Goal: Task Accomplishment & Management: Use online tool/utility

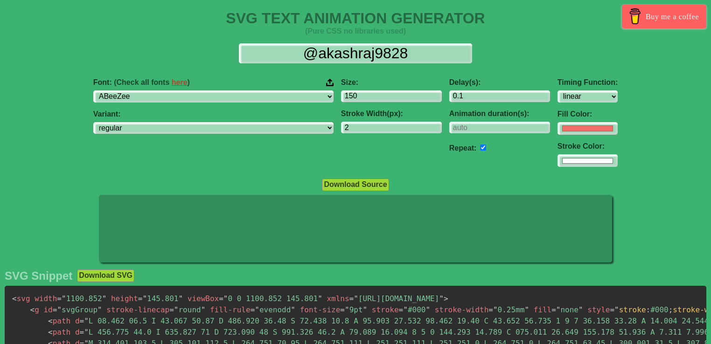
select select "linear"
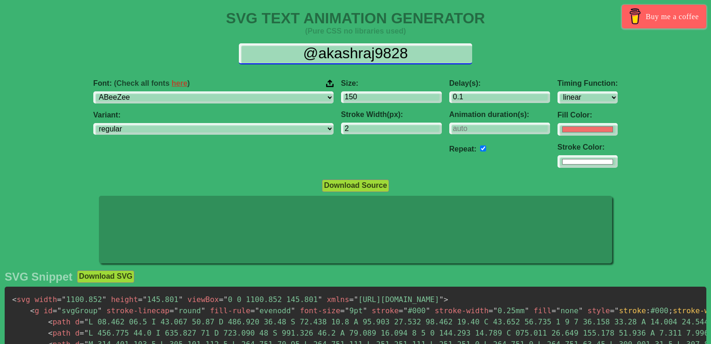
drag, startPoint x: 412, startPoint y: 53, endPoint x: 257, endPoint y: 53, distance: 155.3
click at [258, 53] on input "@akashraj9828" at bounding box center [355, 53] width 233 height 21
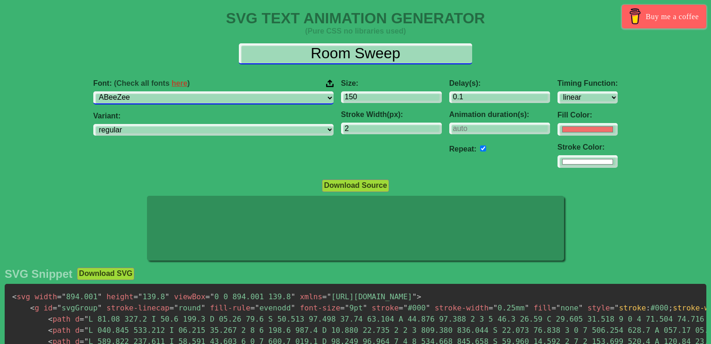
type input "Room Sweep"
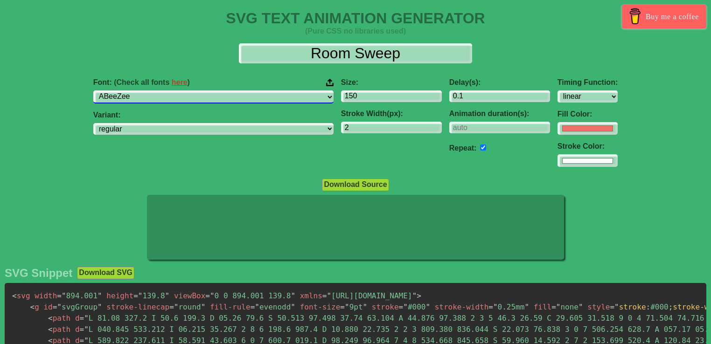
click at [194, 101] on select "ABeeZee [PERSON_NAME] Display AR One Sans [PERSON_NAME] Libre Aboreto Abril Fat…" at bounding box center [213, 96] width 240 height 13
click at [152, 90] on select "ABeeZee [PERSON_NAME] Display AR One Sans [PERSON_NAME] Libre Aboreto Abril Fat…" at bounding box center [213, 96] width 240 height 13
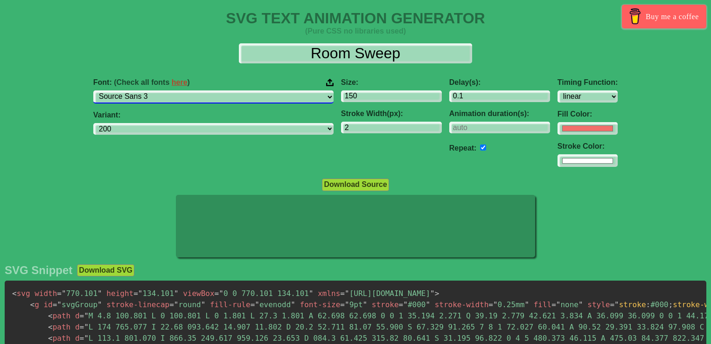
click at [197, 98] on select "ABeeZee [PERSON_NAME] Display AR One Sans [PERSON_NAME] Libre Aboreto Abril Fat…" at bounding box center [213, 96] width 240 height 13
select select "[PERSON_NAME]"
click at [152, 90] on select "ABeeZee [PERSON_NAME] Display AR One Sans [PERSON_NAME] Libre Aboreto Abril Fat…" at bounding box center [213, 96] width 240 height 13
select select "100"
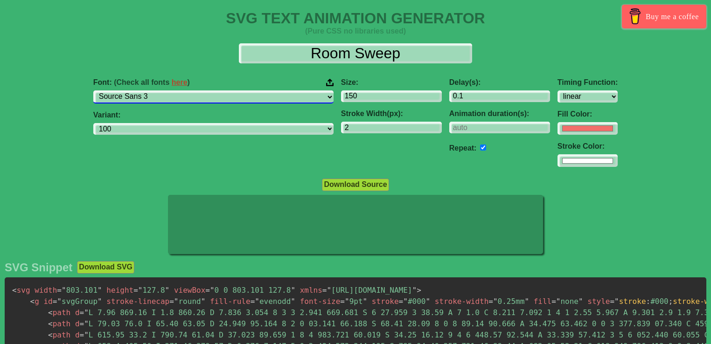
drag, startPoint x: 200, startPoint y: 94, endPoint x: 198, endPoint y: 99, distance: 5.5
click at [200, 94] on select "ABeeZee [PERSON_NAME] Display AR One Sans [PERSON_NAME] Libre Aboreto Abril Fat…" at bounding box center [213, 96] width 240 height 13
select select "[PERSON_NAME]"
click at [152, 90] on select "ABeeZee [PERSON_NAME] Display AR One Sans [PERSON_NAME] Libre Aboreto Abril Fat…" at bounding box center [213, 96] width 240 height 13
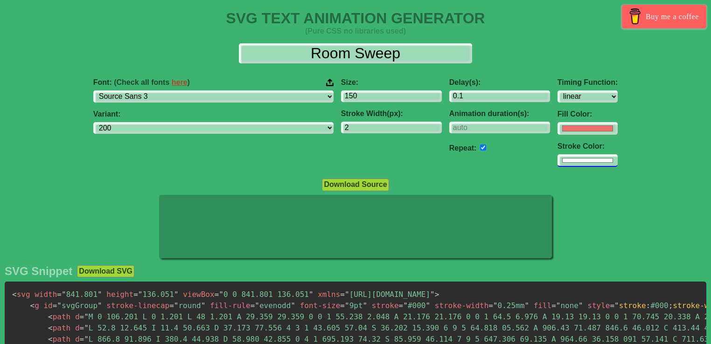
click at [557, 161] on input "#ffffff" at bounding box center [587, 160] width 60 height 13
click at [557, 160] on input "#ffffff" at bounding box center [587, 160] width 60 height 13
click at [449, 147] on label "Repeat:" at bounding box center [463, 148] width 28 height 8
click at [449, 122] on input "number" at bounding box center [499, 128] width 101 height 13
click at [341, 120] on div "Stroke Width(px): 2" at bounding box center [391, 122] width 101 height 24
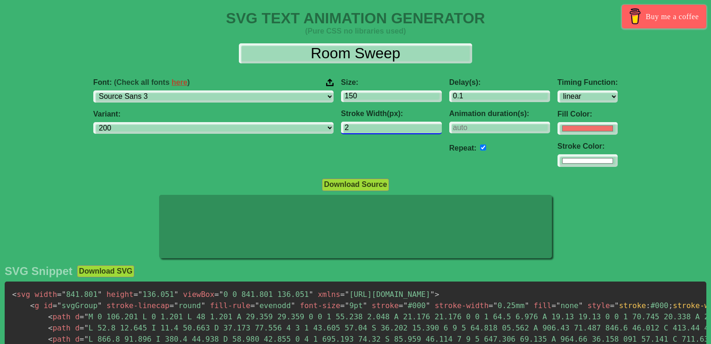
click at [341, 128] on input "2" at bounding box center [391, 128] width 101 height 13
select select "200"
click at [380, 129] on input "1" at bounding box center [391, 128] width 101 height 13
type input "0"
click at [380, 130] on input "0" at bounding box center [391, 128] width 101 height 13
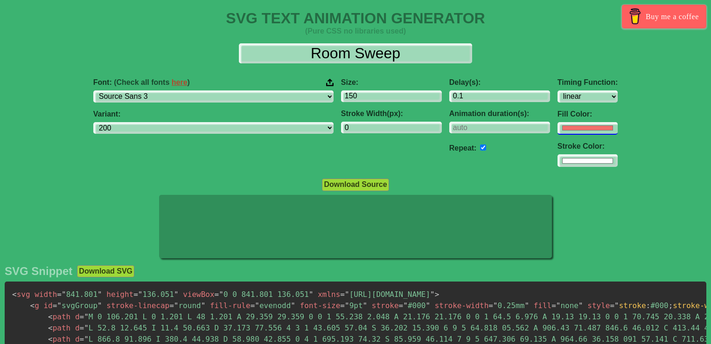
click at [557, 126] on input "#f16f6b" at bounding box center [587, 128] width 60 height 13
type input "#ffffff"
click at [15, 127] on div "Font: (Check all fonts here ) ABeeZee [PERSON_NAME] Display AR One Sans [PERSON…" at bounding box center [355, 123] width 711 height 104
click at [379, 125] on input "1" at bounding box center [391, 128] width 101 height 13
type input "0"
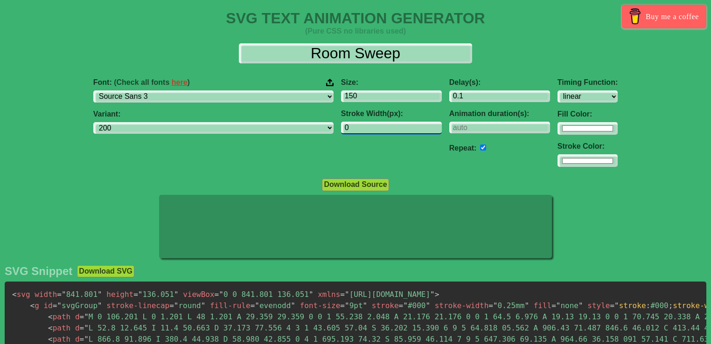
click at [379, 131] on input "0" at bounding box center [391, 128] width 101 height 13
click at [457, 131] on input "number" at bounding box center [499, 128] width 101 height 13
click at [481, 130] on input "number" at bounding box center [499, 128] width 101 height 13
drag, startPoint x: 482, startPoint y: 129, endPoint x: 483, endPoint y: 122, distance: 7.0
click at [483, 128] on input "-1" at bounding box center [499, 128] width 101 height 13
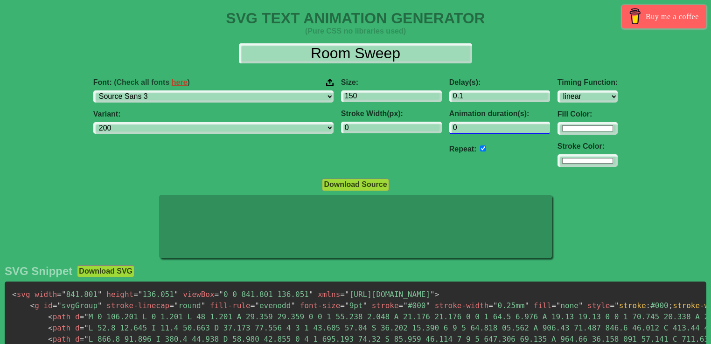
click at [483, 124] on input "0" at bounding box center [499, 128] width 101 height 13
click at [483, 124] on input "1" at bounding box center [499, 128] width 101 height 13
click at [483, 131] on input "0" at bounding box center [499, 128] width 101 height 13
click at [483, 129] on input "-1" at bounding box center [499, 128] width 101 height 13
click at [483, 124] on input "0" at bounding box center [499, 128] width 101 height 13
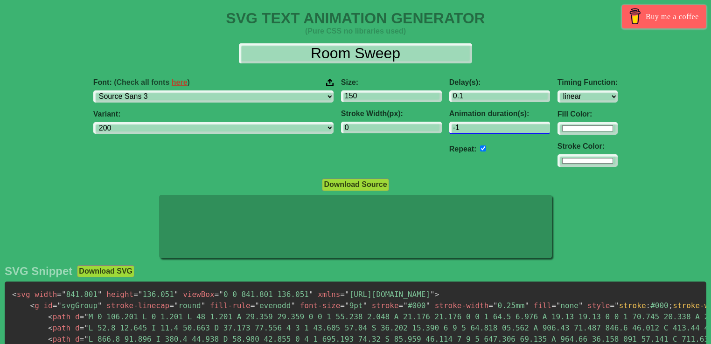
click at [484, 128] on input "-1" at bounding box center [499, 128] width 101 height 13
click at [459, 126] on input "-1" at bounding box center [499, 128] width 101 height 13
click at [483, 125] on input "0" at bounding box center [499, 128] width 101 height 13
type input "1"
click at [483, 125] on input "1" at bounding box center [499, 128] width 101 height 13
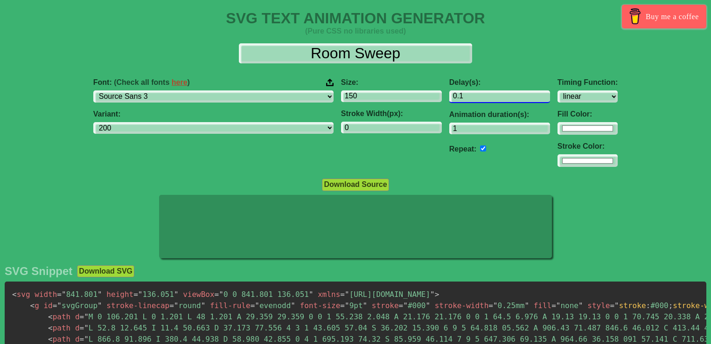
click at [449, 95] on input "0.1" at bounding box center [499, 96] width 101 height 13
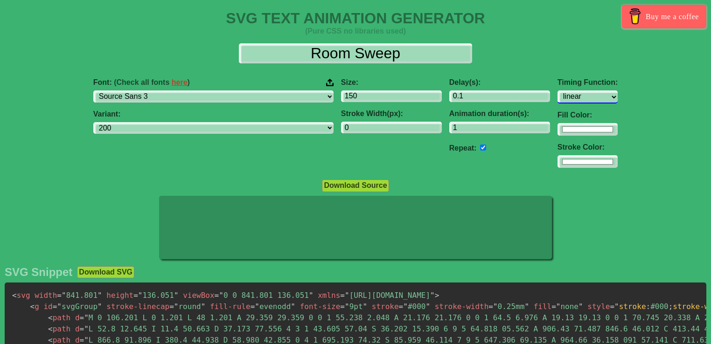
click at [557, 95] on select "ease ease-in ease-out ease-in-out linear step-start step-end" at bounding box center [587, 96] width 60 height 13
select select "ease-in-out"
click at [557, 90] on select "ease ease-in ease-out ease-in-out linear step-start step-end" at bounding box center [587, 96] width 60 height 13
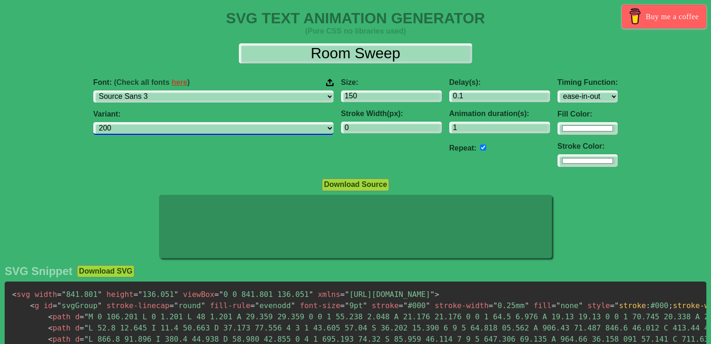
click at [274, 125] on select "200 200italic 300 300italic regular italic 500 500italic 600 600italic 700 700i…" at bounding box center [213, 128] width 240 height 13
select select "300"
click at [152, 122] on select "200 200italic 300 300italic regular italic 500 500italic 600 600italic 700 700i…" at bounding box center [213, 128] width 240 height 13
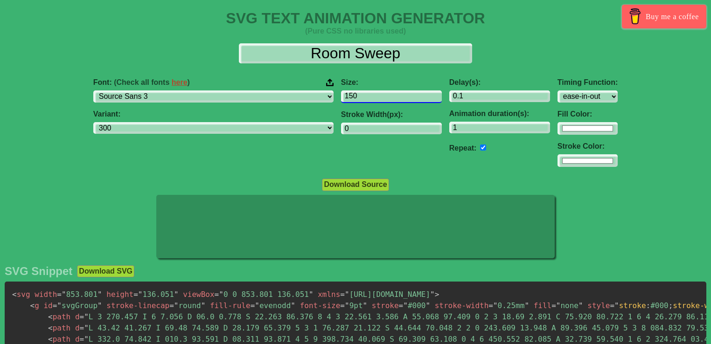
drag, startPoint x: 342, startPoint y: 99, endPoint x: 216, endPoint y: 104, distance: 125.5
click at [216, 104] on div "Font: (Check all fonts here ) ABeeZee [PERSON_NAME] Display AR One Sans [PERSON…" at bounding box center [355, 123] width 711 height 104
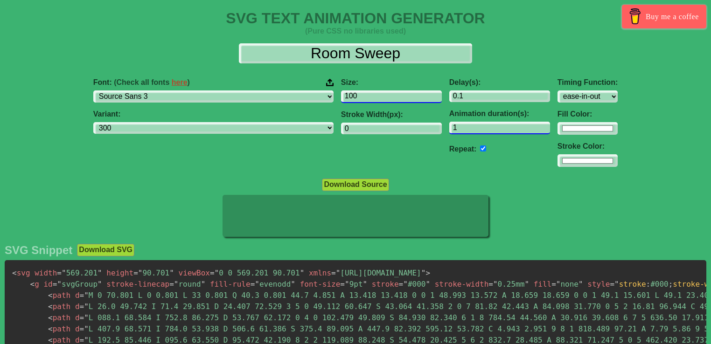
type input "100"
click at [485, 127] on input "2" at bounding box center [499, 128] width 101 height 13
click at [485, 127] on input "3" at bounding box center [499, 128] width 101 height 13
type input "4"
click at [485, 127] on input "4" at bounding box center [499, 128] width 101 height 13
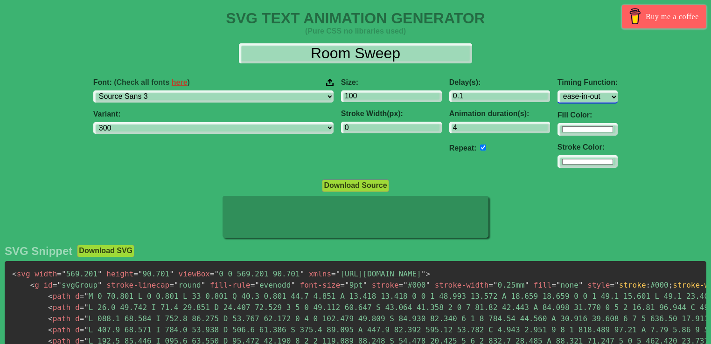
click at [557, 100] on select "ease ease-in ease-out ease-in-out linear step-start step-end" at bounding box center [587, 96] width 60 height 13
select select "ease-in"
click at [557, 90] on select "ease ease-in ease-out ease-in-out linear step-start step-end" at bounding box center [587, 96] width 60 height 13
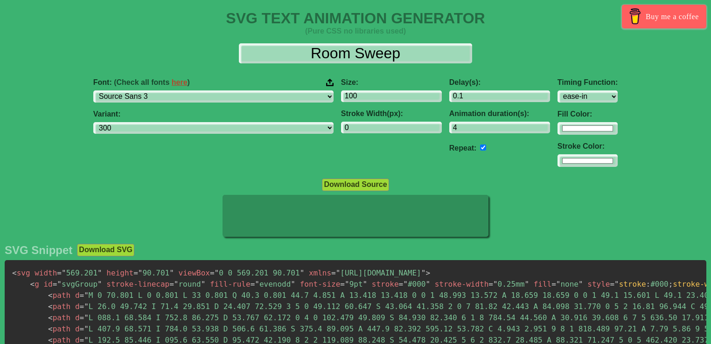
click at [552, 222] on div at bounding box center [355, 217] width 711 height 44
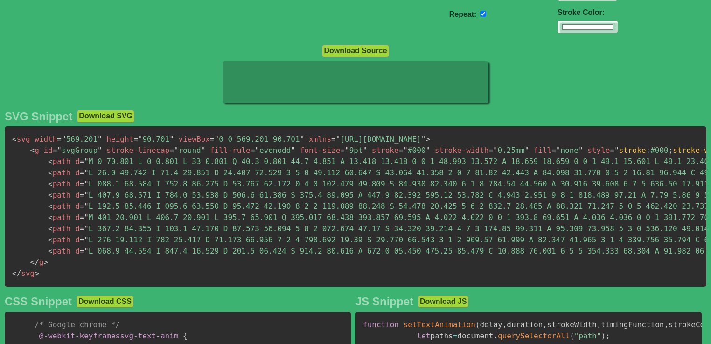
scroll to position [31, 0]
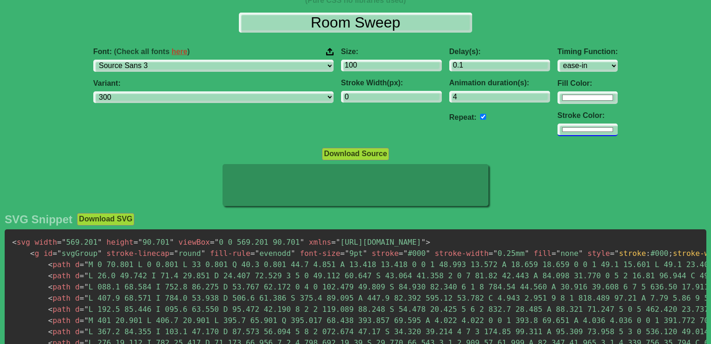
click at [557, 130] on input "#ffffff" at bounding box center [587, 130] width 60 height 13
type input "#0033ff"
click at [557, 98] on input "#ffffff" at bounding box center [587, 97] width 60 height 13
type input "#1100ff"
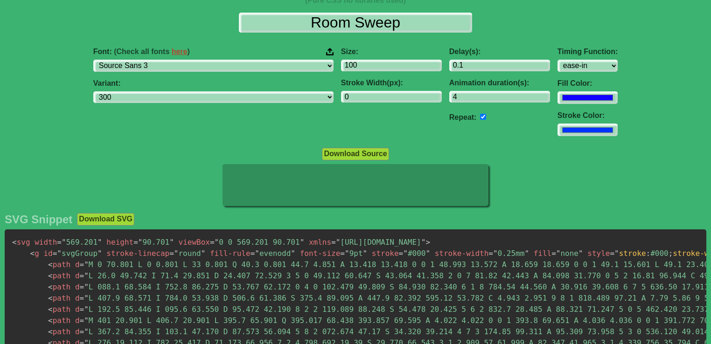
click at [679, 136] on div "Font: (Check all fonts here ) ABeeZee [PERSON_NAME] Display AR One Sans [PERSON…" at bounding box center [355, 92] width 711 height 104
click at [557, 97] on input "#1100ff" at bounding box center [587, 97] width 60 height 13
click at [104, 219] on button "Download SVG" at bounding box center [105, 219] width 57 height 12
click at [557, 133] on input "#0033ff" at bounding box center [587, 130] width 60 height 13
type input "#ffffff"
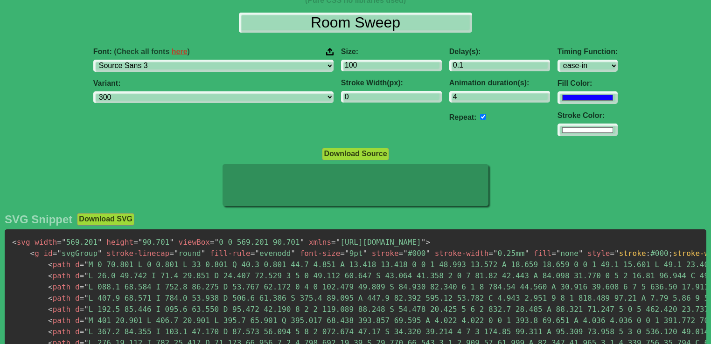
click at [640, 111] on div "Font: (Check all fonts here ) ABeeZee [PERSON_NAME] Display AR One Sans [PERSON…" at bounding box center [355, 92] width 711 height 104
click at [480, 118] on input "checkbox" at bounding box center [483, 117] width 6 height 6
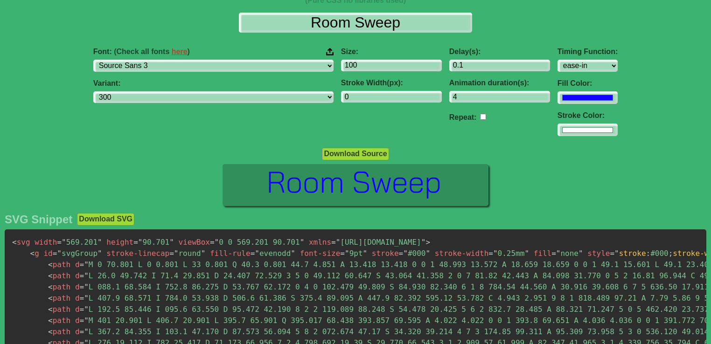
click at [480, 118] on input "checkbox" at bounding box center [483, 117] width 6 height 6
checkbox input "true"
